Goal: Task Accomplishment & Management: Manage account settings

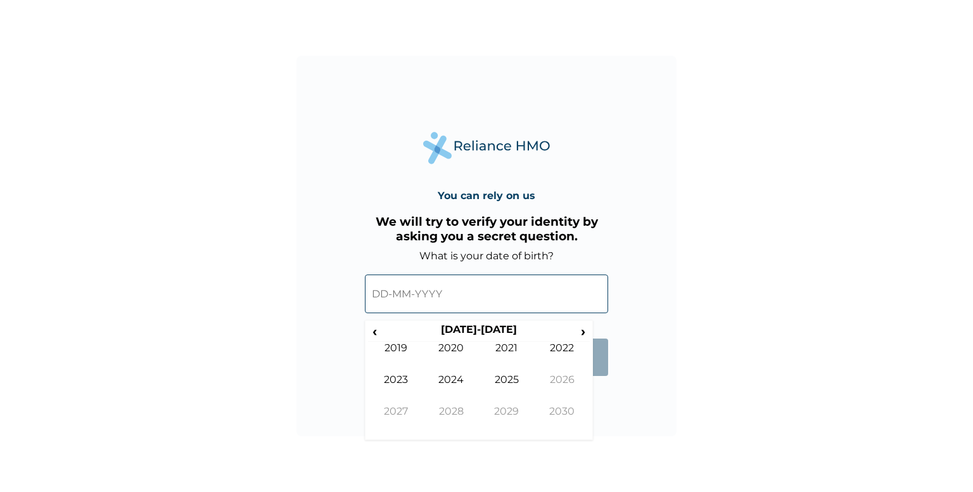
click at [416, 297] on input "text" at bounding box center [486, 293] width 243 height 39
click at [598, 381] on form "What is your date of birth? ‹ 2020-2029 › 2019 2020 2021 2022 2023 2024 2025 20…" at bounding box center [486, 319] width 243 height 139
click at [598, 388] on form "What is your date of birth? ‹ 2020-2029 › 2019 2020 2021 2022 2023 2024 2025 20…" at bounding box center [486, 319] width 243 height 139
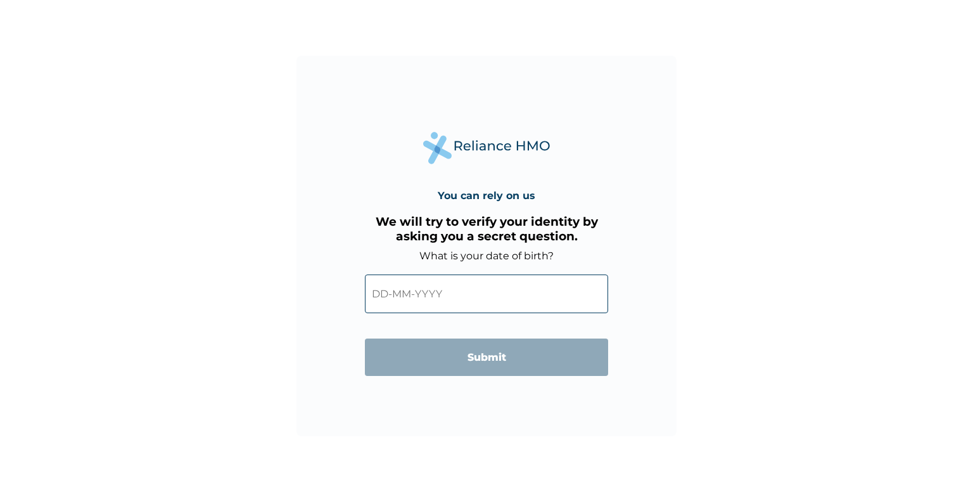
click at [504, 295] on input "text" at bounding box center [486, 293] width 243 height 39
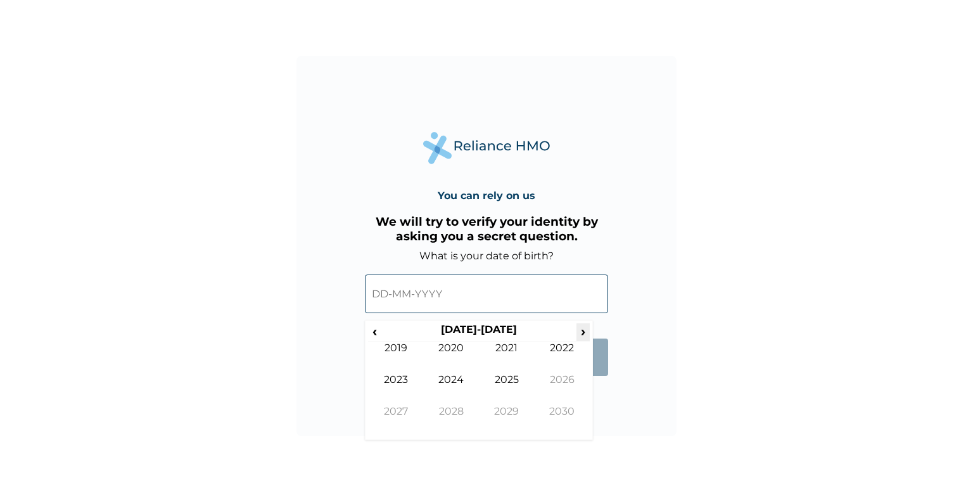
click at [585, 333] on span "›" at bounding box center [583, 331] width 14 height 16
click at [373, 334] on span "‹" at bounding box center [374, 331] width 13 height 16
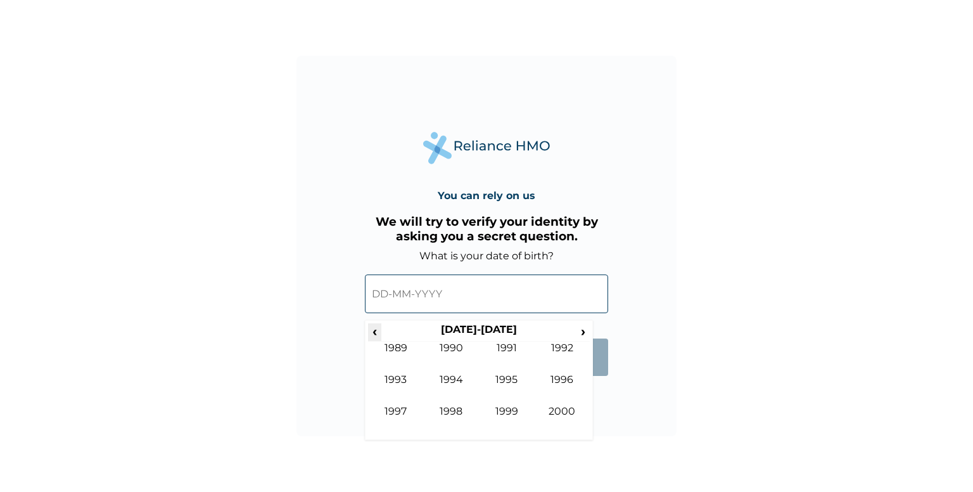
click at [373, 334] on span "‹" at bounding box center [374, 331] width 13 height 16
click at [602, 383] on form "What is your date of birth? ‹ 1980-1989 › 1979 1980 1981 1982 1983 1984 1985 19…" at bounding box center [486, 319] width 243 height 139
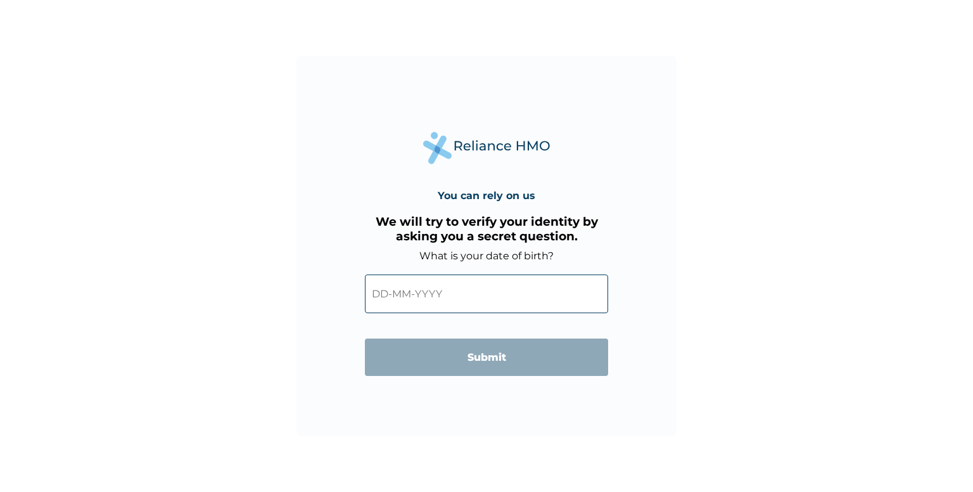
click at [599, 390] on div "You can rely on us We will try to verify your identity by asking you a secret q…" at bounding box center [486, 246] width 380 height 380
drag, startPoint x: 443, startPoint y: 270, endPoint x: 441, endPoint y: 284, distance: 13.4
click at [442, 277] on div "‹ 1980-1989 › 1979 1980 1981 1982 1983 1984 1985 1986 1987 1988 1989 1990" at bounding box center [486, 291] width 243 height 58
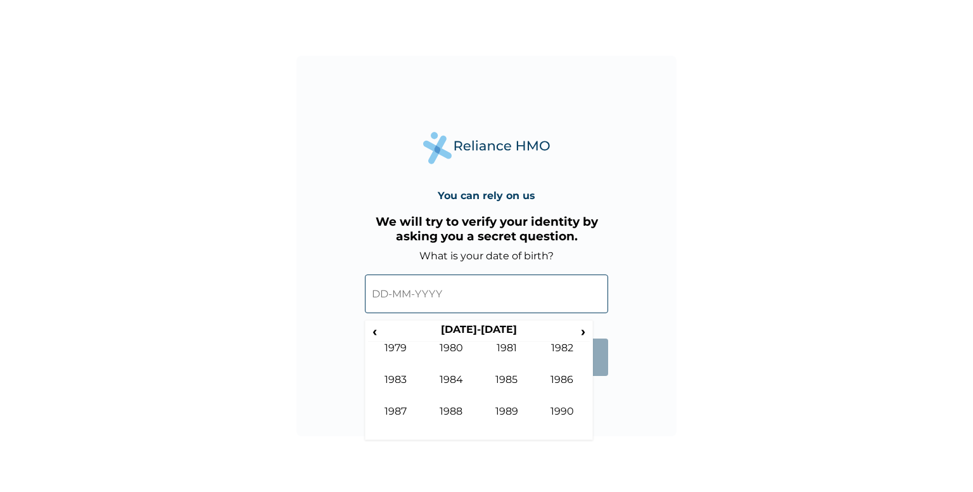
click at [440, 296] on input "text" at bounding box center [486, 293] width 243 height 39
click at [581, 333] on span "›" at bounding box center [583, 331] width 14 height 16
click at [459, 379] on td "1994" at bounding box center [452, 389] width 56 height 32
click at [403, 410] on td "Sep" at bounding box center [396, 421] width 56 height 32
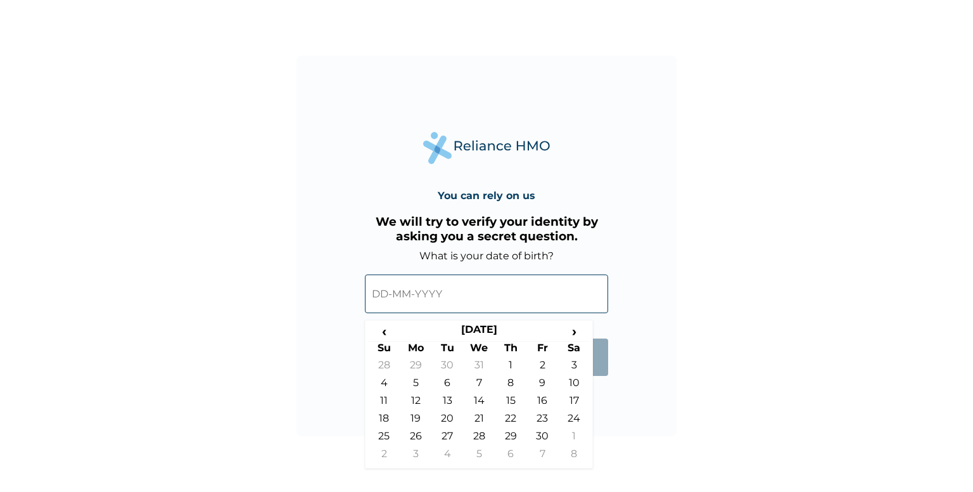
click at [442, 416] on td "20" at bounding box center [447, 421] width 32 height 18
type input "20-09-1994"
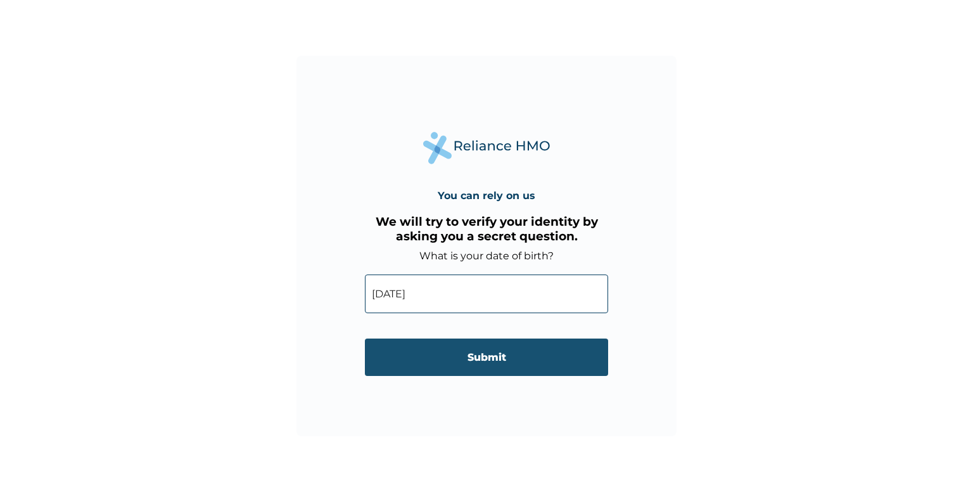
click at [476, 359] on input "Submit" at bounding box center [486, 356] width 243 height 37
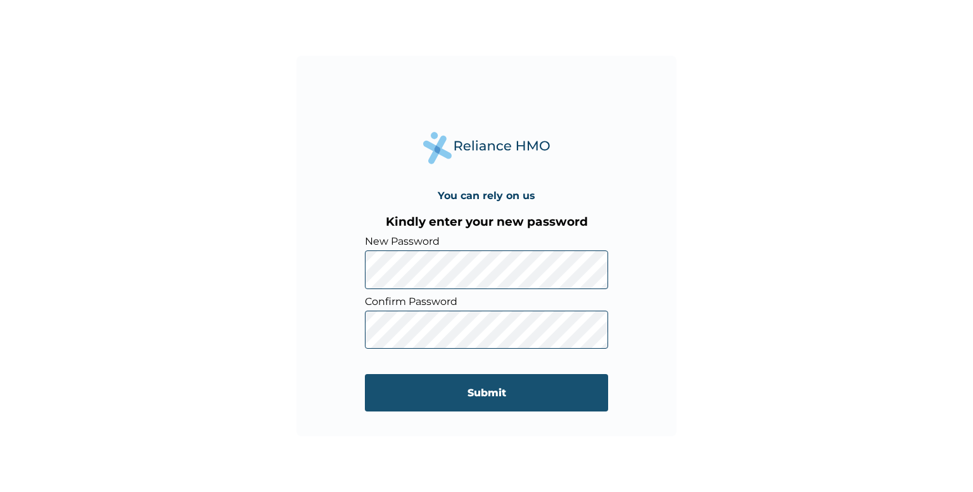
click at [456, 391] on input "Submit" at bounding box center [486, 392] width 243 height 37
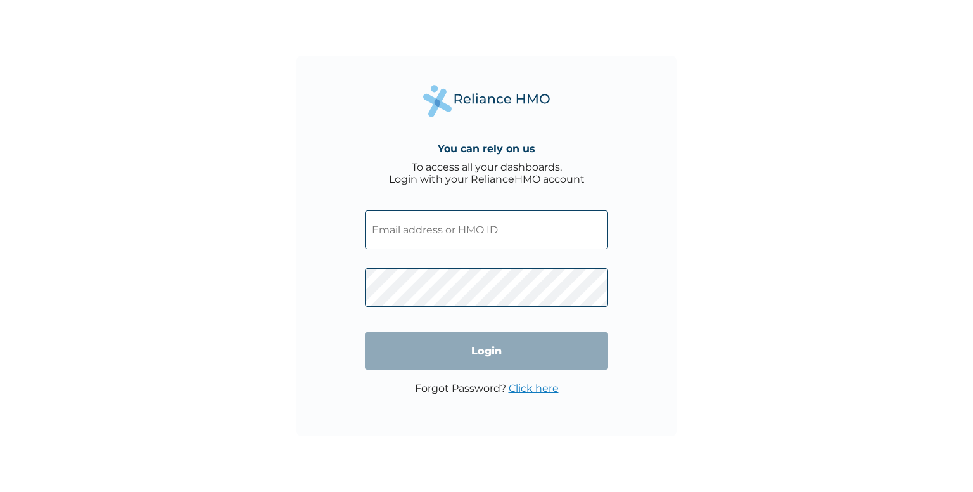
type input "GTH/10035/A"
click at [474, 348] on input "Login" at bounding box center [486, 350] width 243 height 37
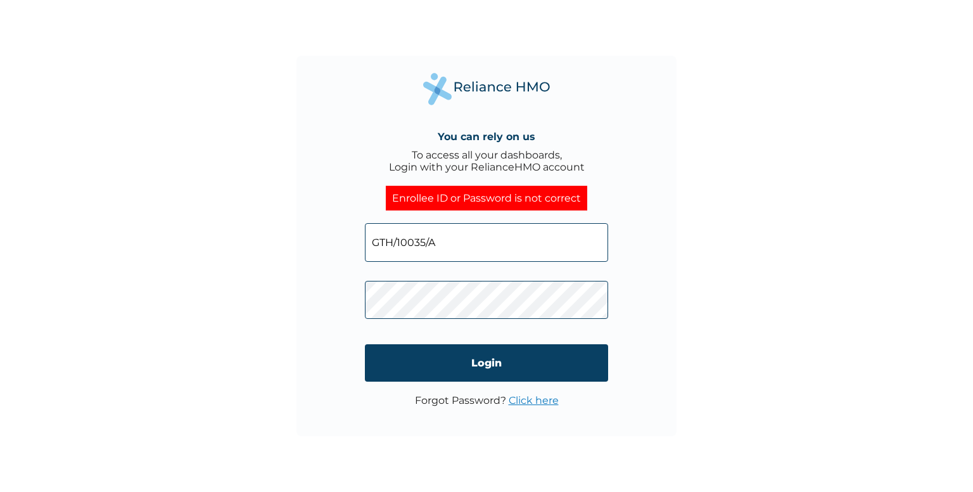
drag, startPoint x: 450, startPoint y: 243, endPoint x: 444, endPoint y: 243, distance: 6.4
click at [449, 244] on input "GTH/10035/A" at bounding box center [486, 242] width 243 height 39
click at [309, 303] on div "You can rely on us To access all your dashboards, Login with your RelianceHMO a…" at bounding box center [486, 246] width 380 height 380
click at [305, 334] on div "You can rely on us To access all your dashboards, Login with your RelianceHMO a…" at bounding box center [486, 246] width 380 height 380
click at [472, 357] on input "Login" at bounding box center [486, 362] width 243 height 37
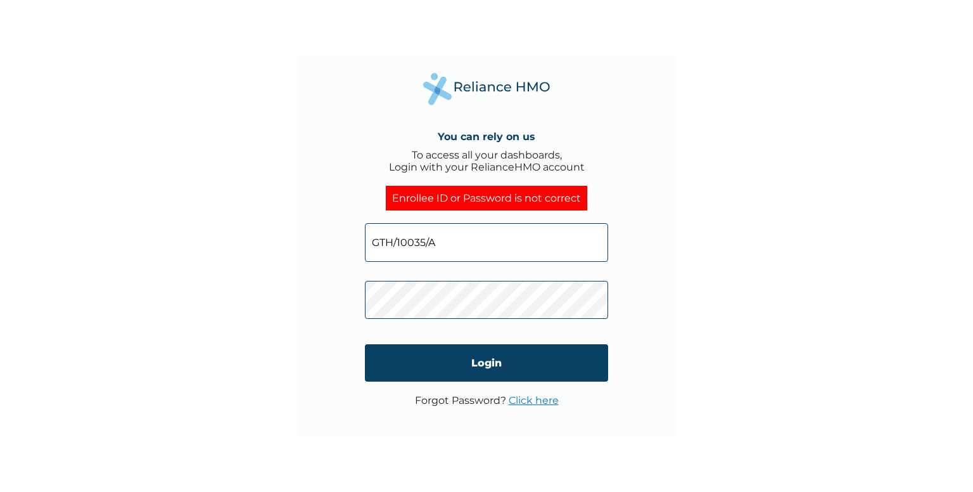
click at [398, 246] on input "GTH/10035/A" at bounding box center [486, 242] width 243 height 39
click at [393, 246] on input "GTH/10035/A" at bounding box center [486, 242] width 243 height 39
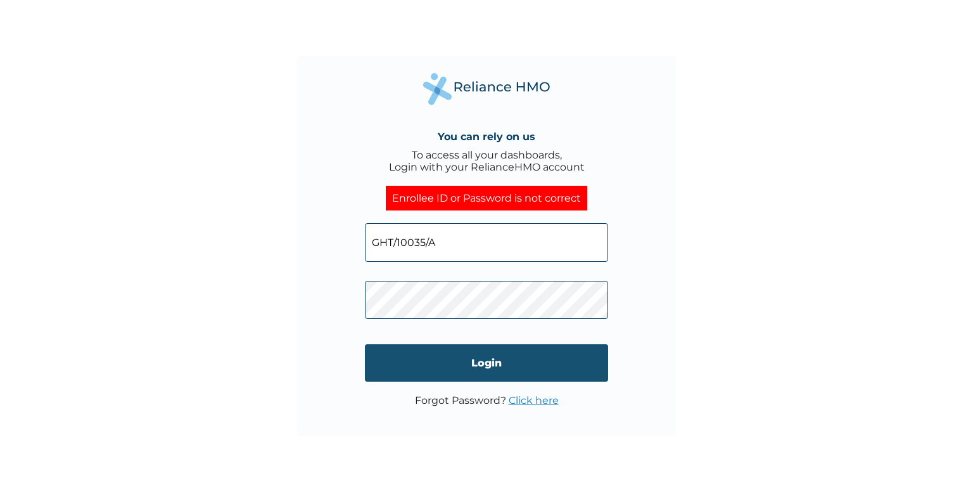
type input "GHT/10035/A"
click at [482, 360] on input "Login" at bounding box center [486, 362] width 243 height 37
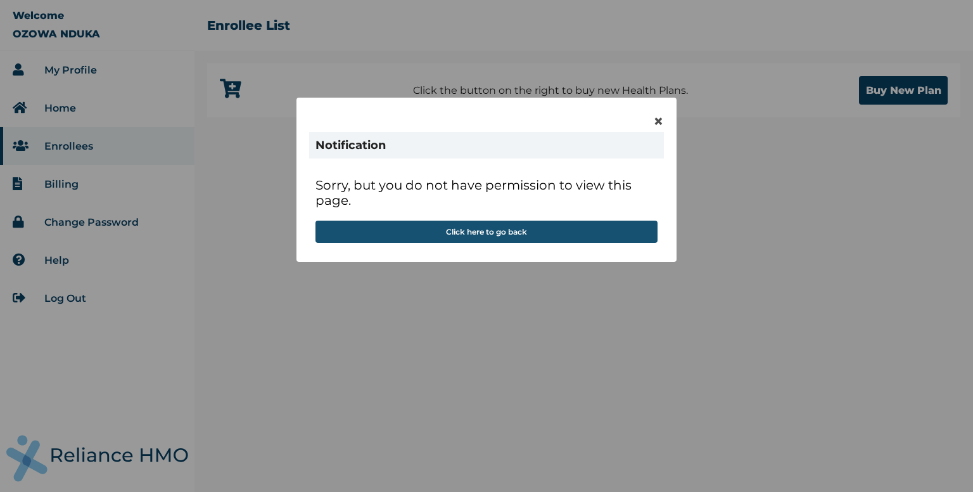
click at [483, 231] on button "Click here to go back" at bounding box center [486, 231] width 342 height 22
click at [454, 227] on button "Click here to go back" at bounding box center [486, 231] width 342 height 22
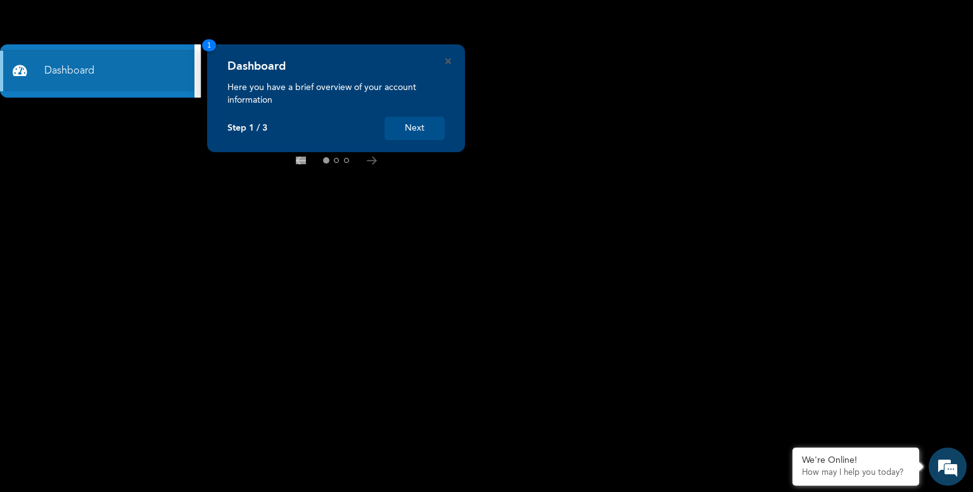
click at [418, 130] on button "Next" at bounding box center [414, 128] width 60 height 23
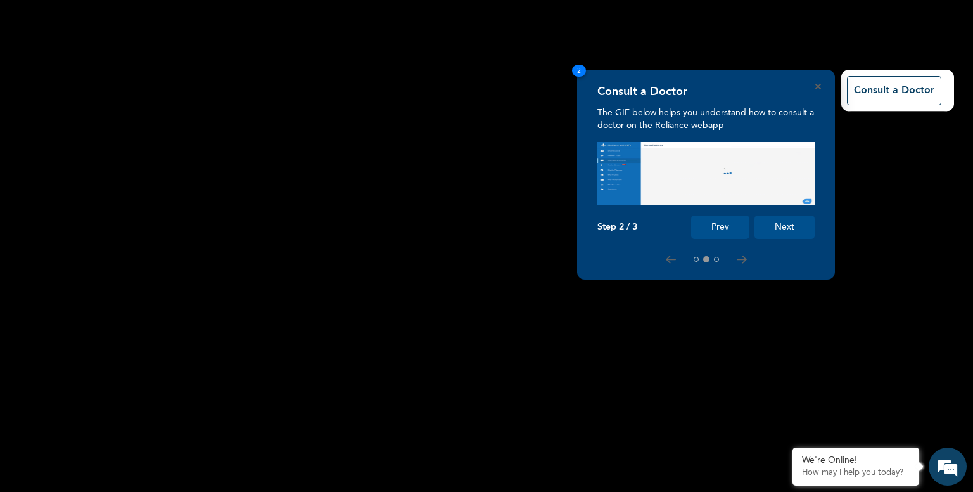
click at [786, 231] on button "Next" at bounding box center [784, 226] width 60 height 23
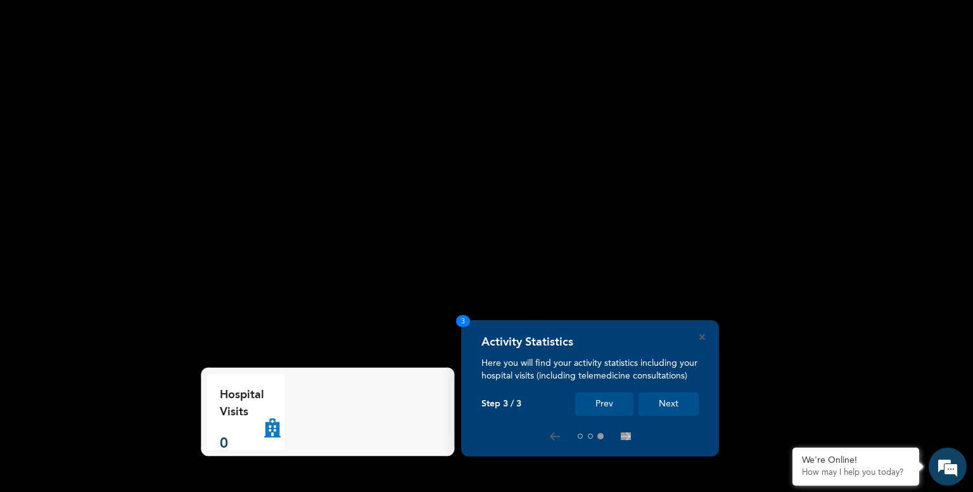
click at [659, 398] on button "Next" at bounding box center [668, 403] width 60 height 23
click at [669, 402] on button "Next" at bounding box center [668, 403] width 60 height 23
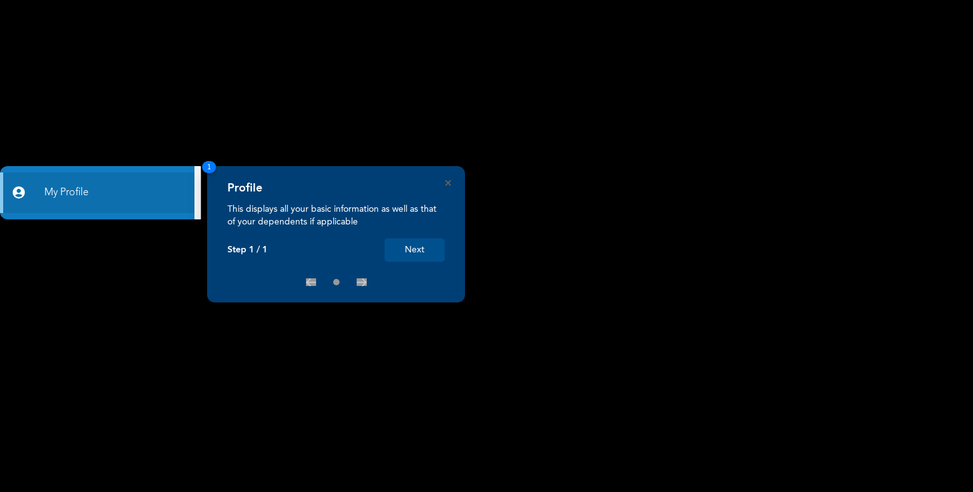
click at [425, 244] on button "Next" at bounding box center [414, 249] width 60 height 23
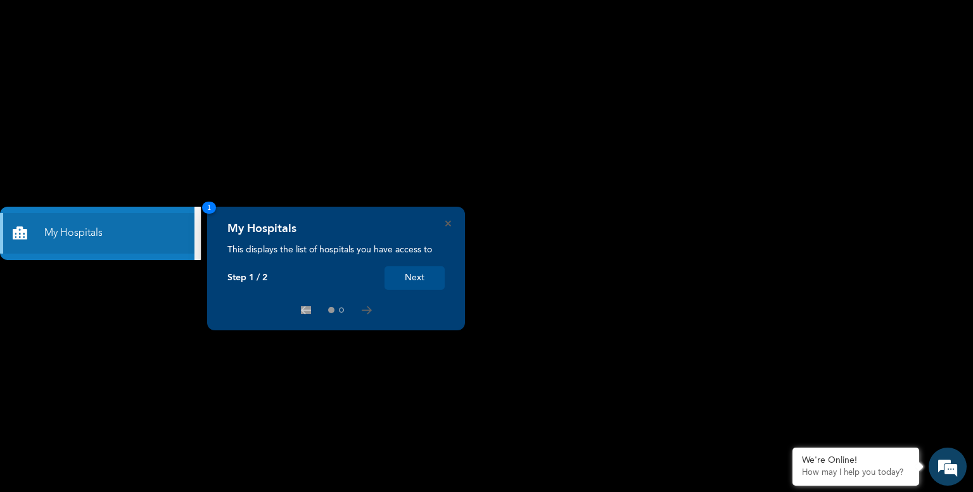
click at [414, 282] on rect at bounding box center [486, 246] width 973 height 492
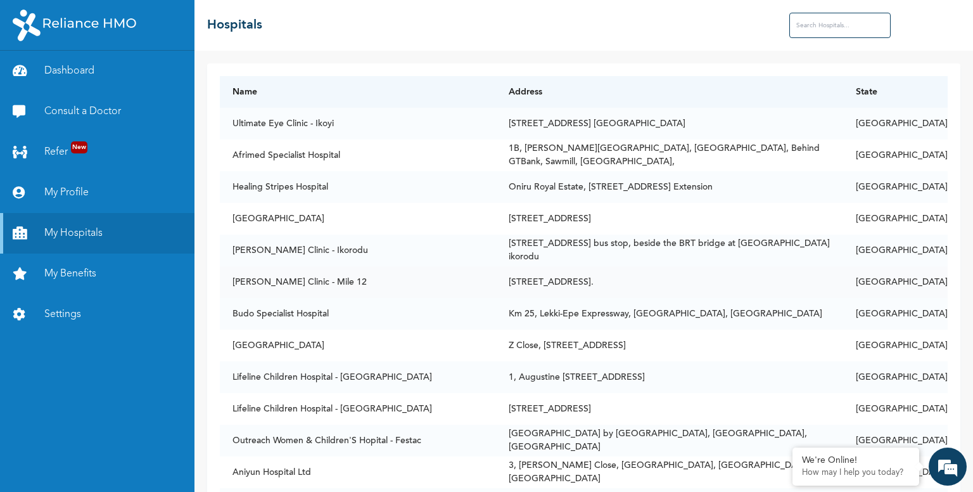
click at [410, 277] on td "Bernice Clinic - Mile 12" at bounding box center [358, 282] width 276 height 32
click at [68, 192] on link "My Profile" at bounding box center [97, 192] width 194 height 41
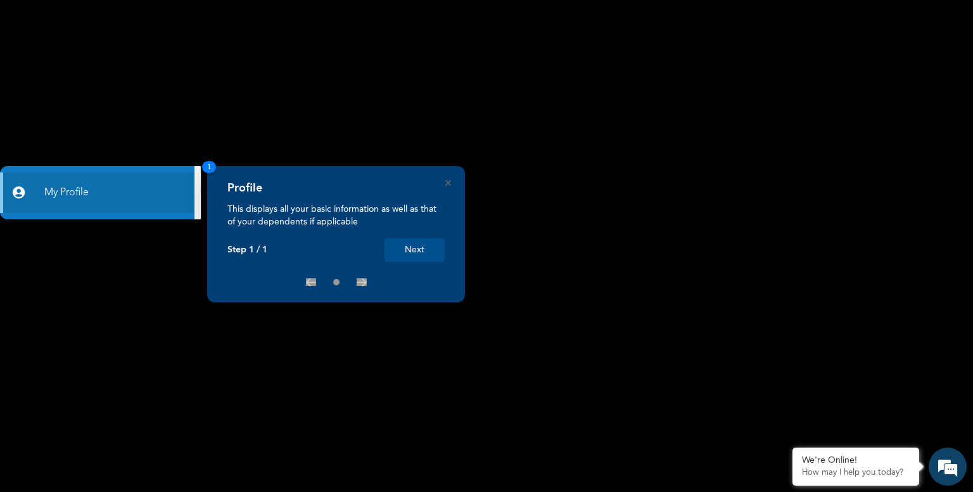
click at [413, 255] on button "Next" at bounding box center [414, 249] width 60 height 23
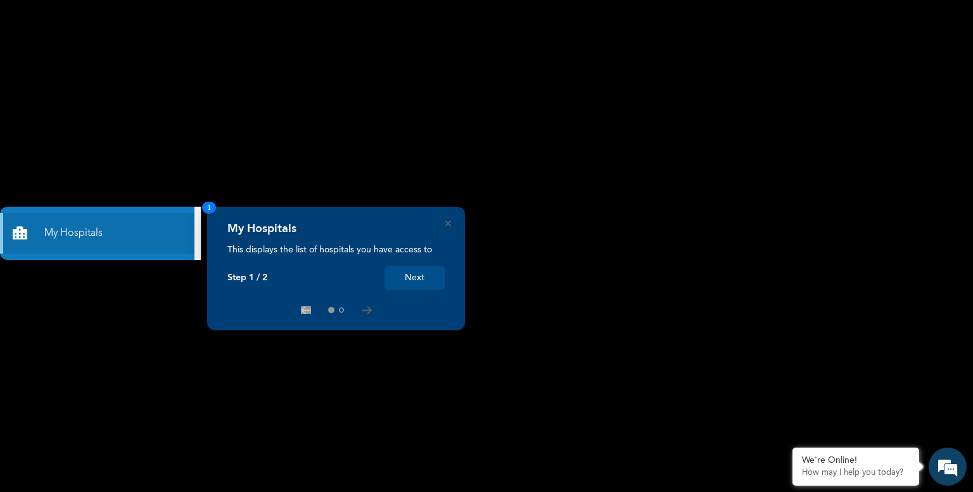
click at [423, 279] on button "Next" at bounding box center [414, 277] width 60 height 23
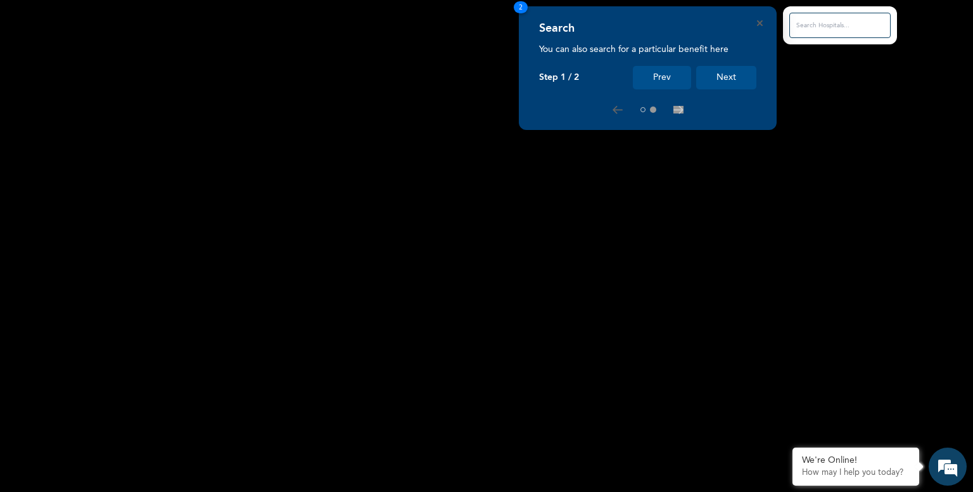
click at [727, 78] on button "Next" at bounding box center [726, 77] width 60 height 23
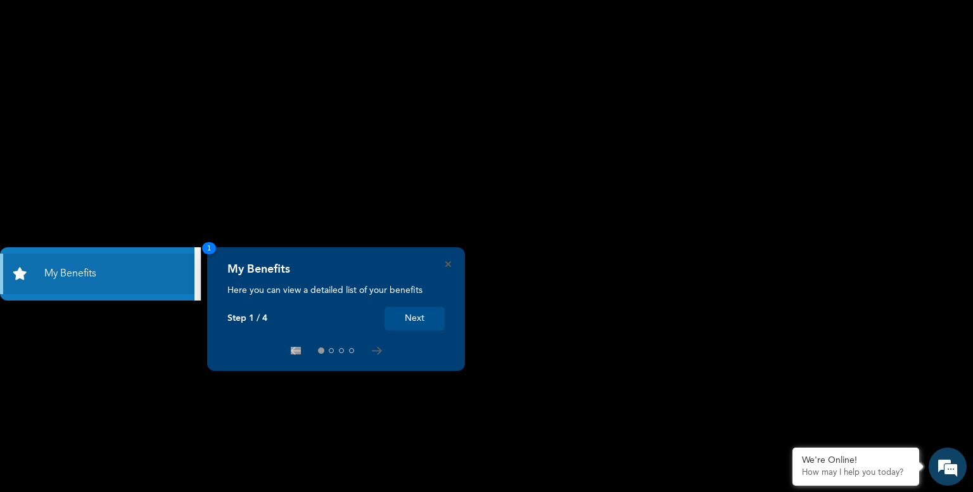
click at [415, 314] on button "Next" at bounding box center [414, 318] width 60 height 23
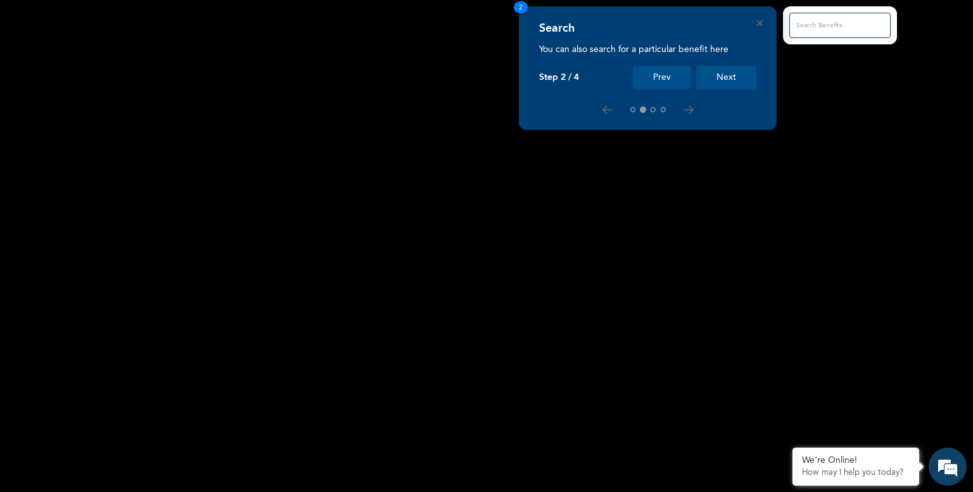
click at [734, 74] on button "Next" at bounding box center [726, 77] width 60 height 23
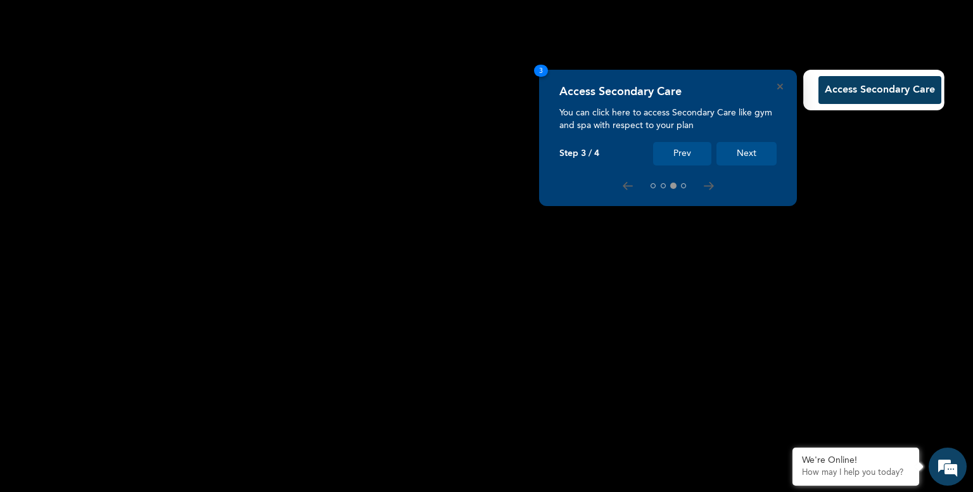
click at [739, 150] on button "Next" at bounding box center [746, 153] width 60 height 23
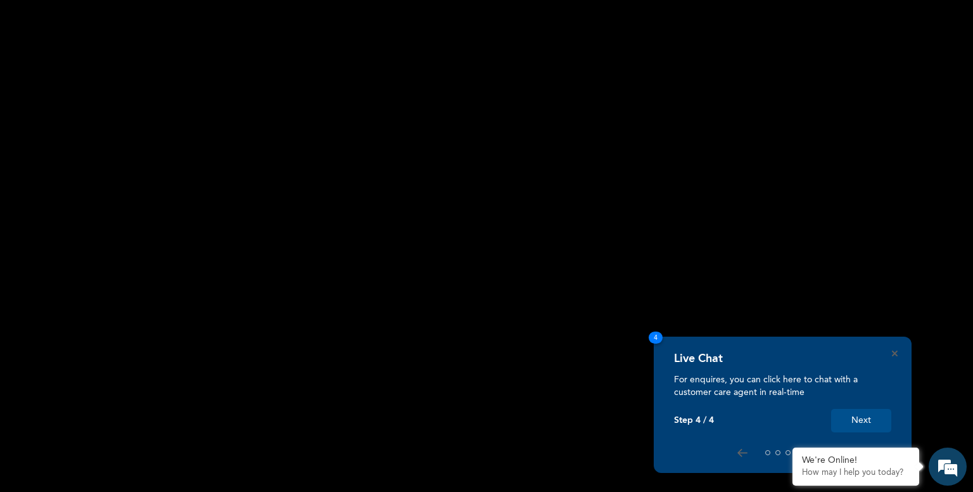
click at [849, 422] on button "Next" at bounding box center [861, 420] width 60 height 23
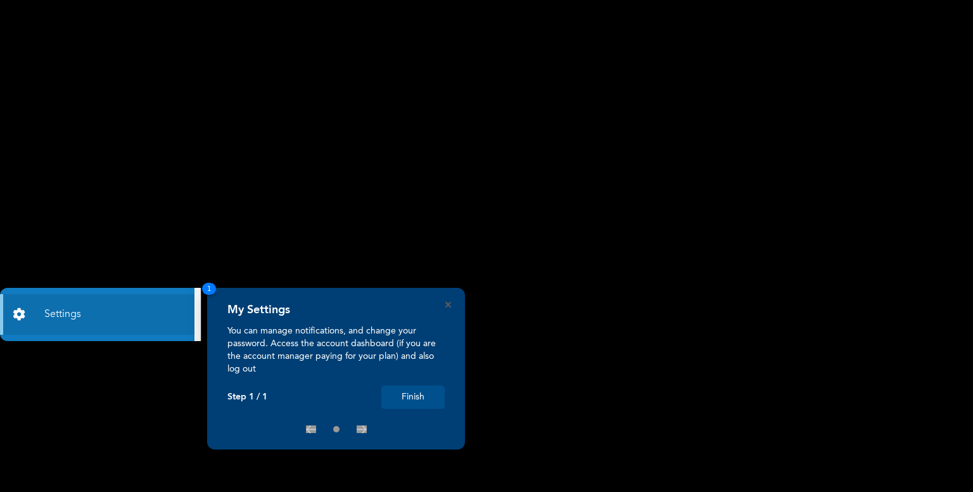
click at [425, 393] on button "Finish" at bounding box center [412, 396] width 63 height 23
